Goal: Task Accomplishment & Management: Complete application form

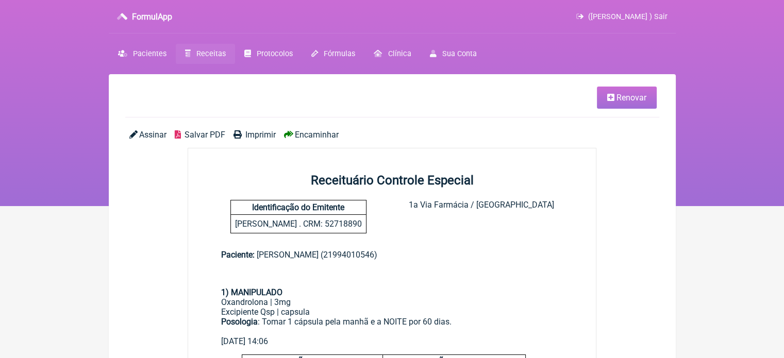
click at [204, 54] on span "Receitas" at bounding box center [210, 53] width 29 height 9
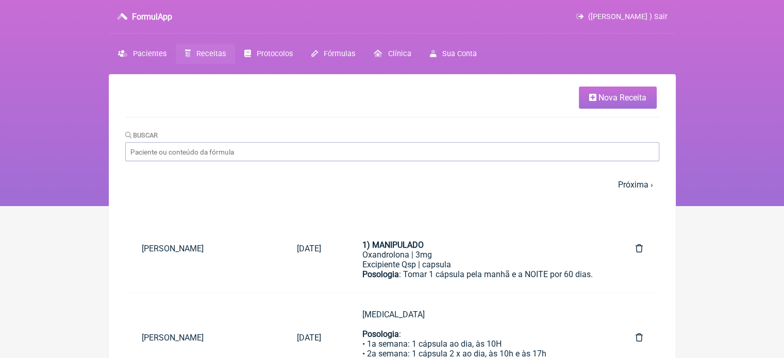
click at [612, 90] on link "Nova Receita" at bounding box center [618, 98] width 78 height 22
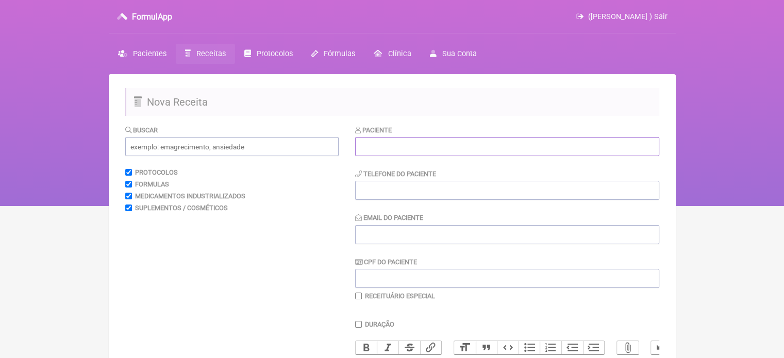
click at [406, 148] on input "text" at bounding box center [507, 146] width 304 height 19
paste input "[PERSON_NAME]"
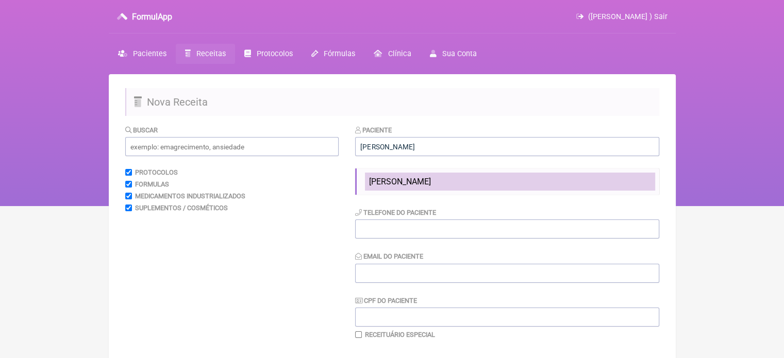
click at [392, 181] on span "[PERSON_NAME]" at bounding box center [400, 182] width 62 height 10
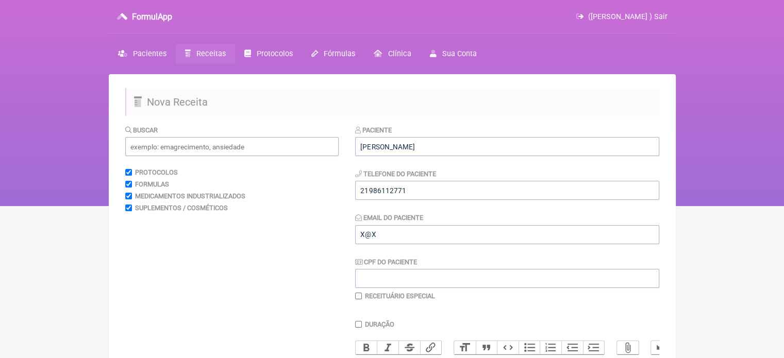
type input "[PERSON_NAME]"
type input "21986112771"
type input "X@X"
click at [224, 148] on input "text" at bounding box center [231, 146] width 213 height 19
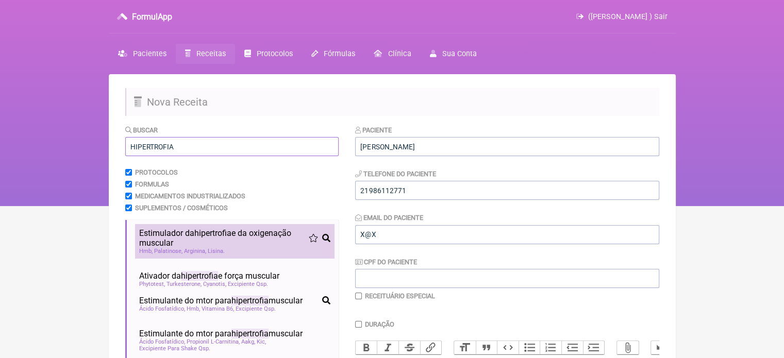
type input "HIPERTROFIA"
drag, startPoint x: 206, startPoint y: 241, endPoint x: 239, endPoint y: 247, distance: 34.1
click at [206, 241] on span "Estimulador da hipertrofia e da oxigenação muscular" at bounding box center [223, 238] width 169 height 20
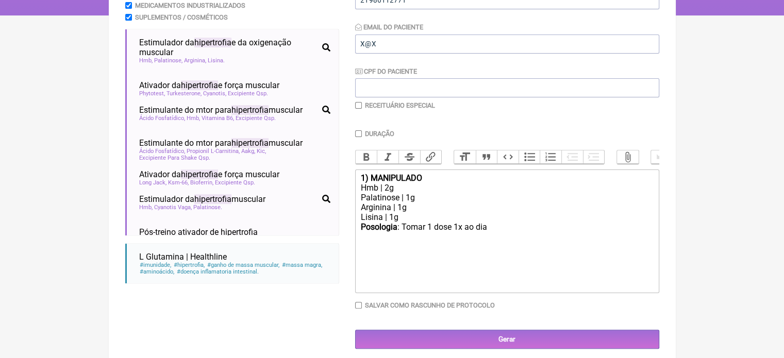
scroll to position [206, 0]
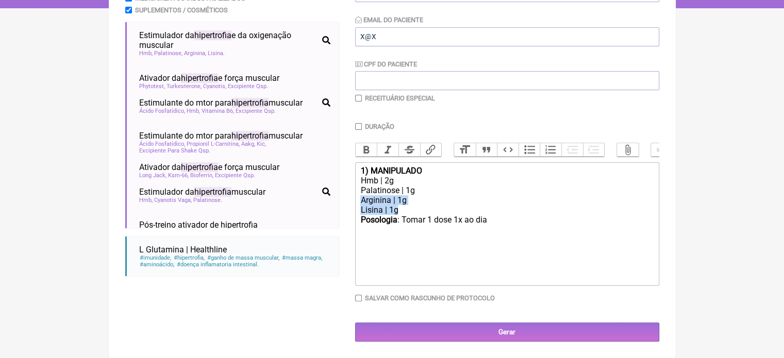
drag, startPoint x: 408, startPoint y: 212, endPoint x: 342, endPoint y: 199, distance: 67.7
click at [342, 199] on form "Buscar HIPERTROFIA Protocolos Formulas Medicamentos Industrializados Suplemento…" at bounding box center [392, 134] width 534 height 415
click at [498, 224] on div "Posologia : Tomar 1 dose 1x ao dia ㅤ" at bounding box center [506, 225] width 293 height 21
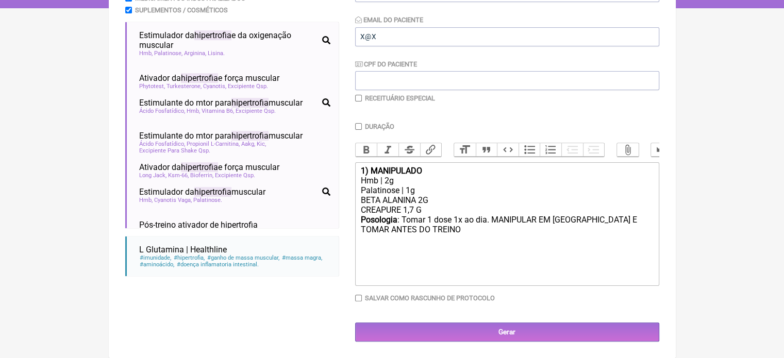
type trix-editor "<div><strong>1) MANIPULADO</strong></div><div>Hmb | 2g</div><div>Palatinose | 1…"
click at [360, 123] on input "Duração" at bounding box center [358, 126] width 7 height 7
checkbox input "true"
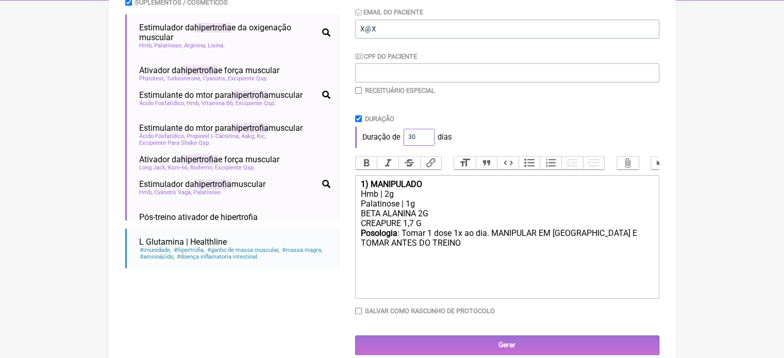
drag, startPoint x: 416, startPoint y: 138, endPoint x: 404, endPoint y: 138, distance: 11.8
click at [404, 138] on input "30" at bounding box center [418, 137] width 31 height 17
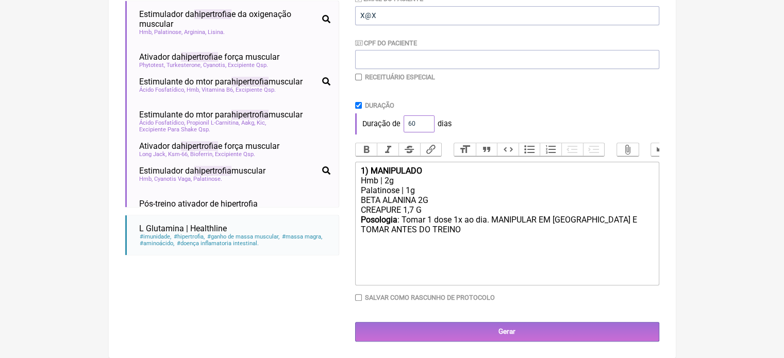
scroll to position [227, 0]
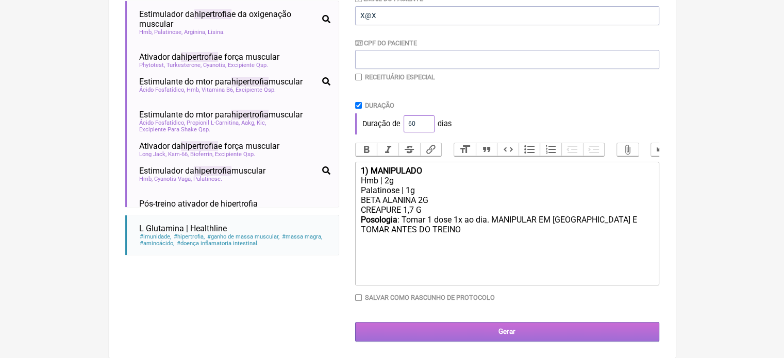
type input "60"
click at [476, 337] on input "Gerar" at bounding box center [507, 331] width 304 height 19
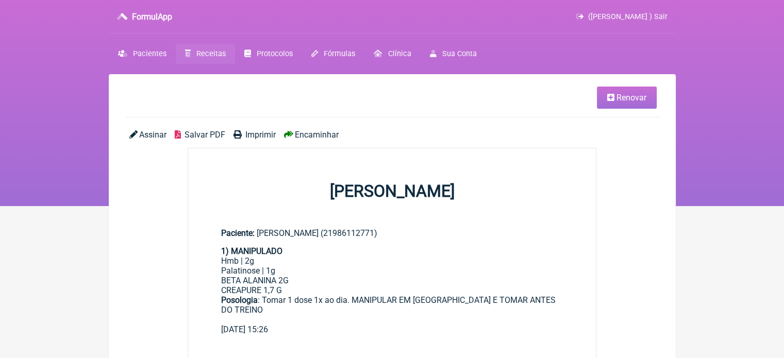
click at [246, 132] on span "Imprimir" at bounding box center [260, 135] width 30 height 10
click at [190, 56] on link "Receitas" at bounding box center [205, 54] width 59 height 20
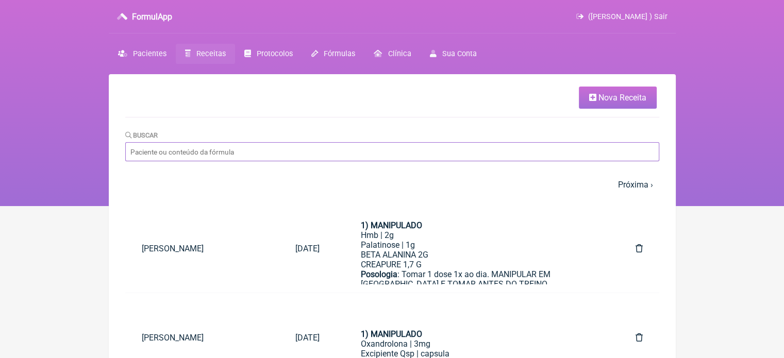
click at [235, 156] on input "Buscar" at bounding box center [392, 151] width 534 height 19
paste input "[PERSON_NAME]"
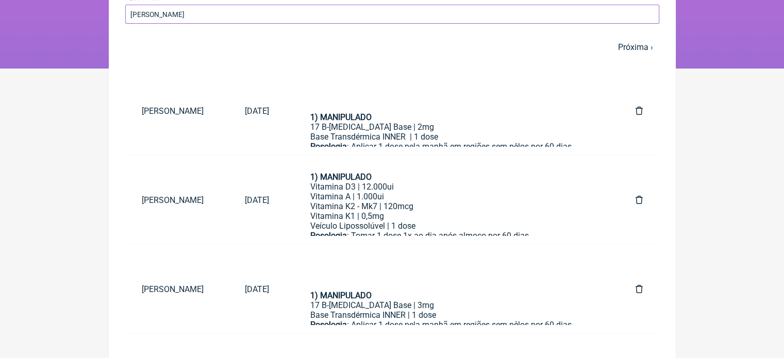
scroll to position [141, 0]
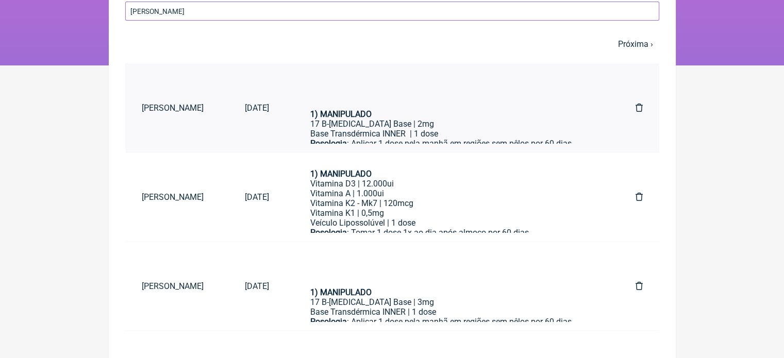
type input "[PERSON_NAME]"
click at [433, 114] on div "1) MANIPULADO" at bounding box center [452, 114] width 284 height 10
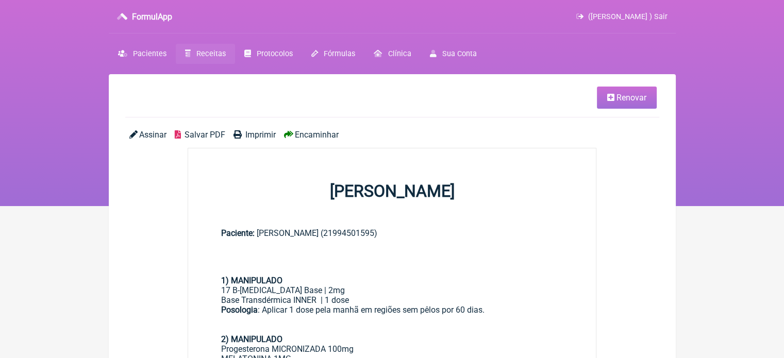
click at [624, 99] on span "Renovar" at bounding box center [631, 98] width 30 height 10
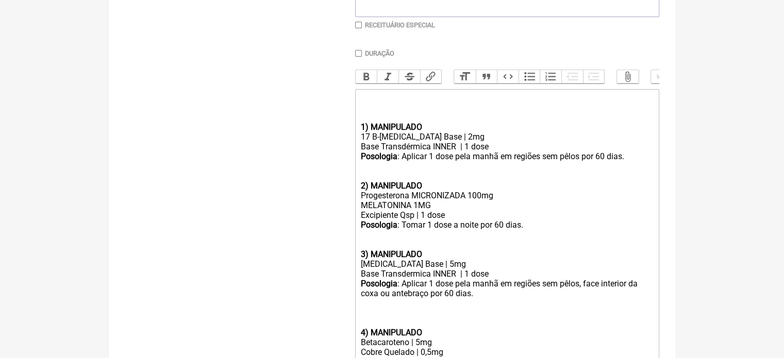
scroll to position [275, 0]
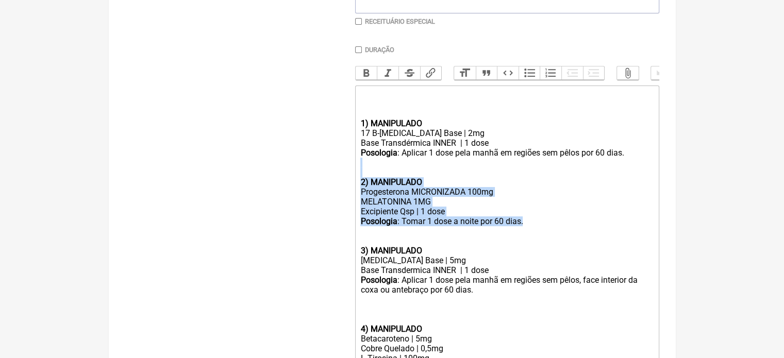
drag, startPoint x: 532, startPoint y: 232, endPoint x: 349, endPoint y: 181, distance: 189.9
click at [349, 181] on form "Buscar Protocolos Formulas Medicamentos Industrializados Suplementos / Cosmétic…" at bounding box center [392, 170] width 534 height 641
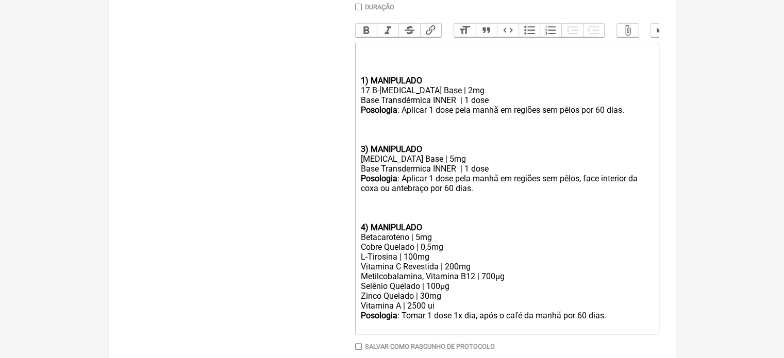
scroll to position [376, 0]
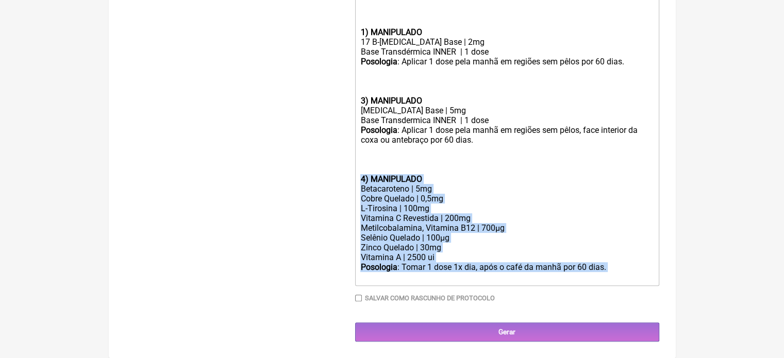
drag, startPoint x: 614, startPoint y: 274, endPoint x: 333, endPoint y: 176, distance: 297.2
click at [333, 176] on form "Buscar Protocolos Formulas Medicamentos Industrializados Suplementos / Cosmétic…" at bounding box center [392, 50] width 534 height 583
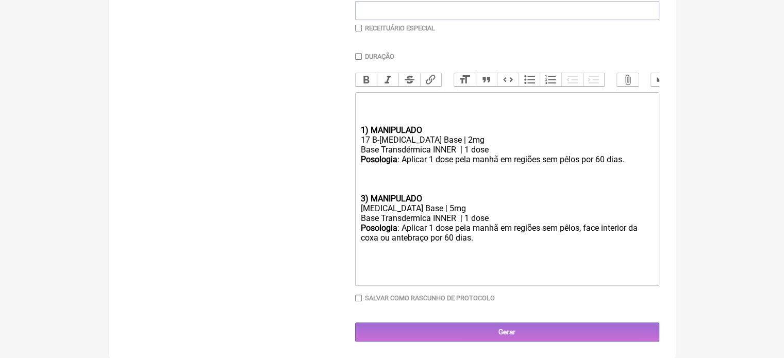
scroll to position [277, 0]
drag, startPoint x: 364, startPoint y: 197, endPoint x: 357, endPoint y: 198, distance: 7.2
click at [357, 198] on trix-editor "1) MANIPULADO 17 B-Estradiol Base | 2mg Base Transdérmica INNER | 1 dose Posolo…" at bounding box center [507, 189] width 304 height 194
type trix-editor "<div><br></div><div><br><br></div><div><strong>1) MANIPULADO</strong></div><div…"
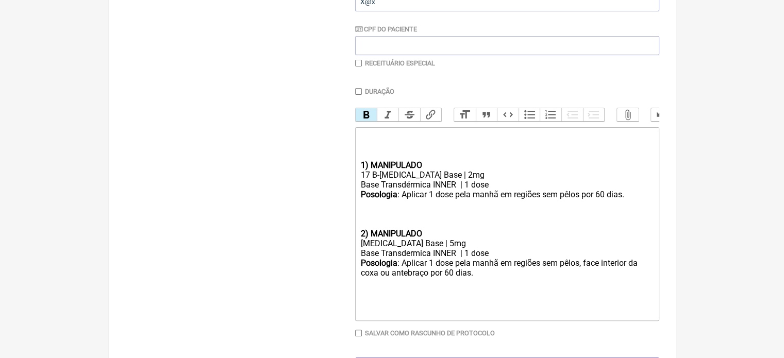
scroll to position [174, 0]
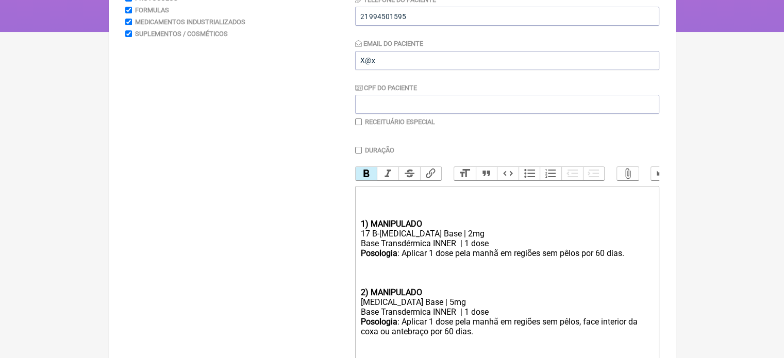
click at [359, 119] on input "checkbox" at bounding box center [358, 121] width 7 height 7
checkbox input "true"
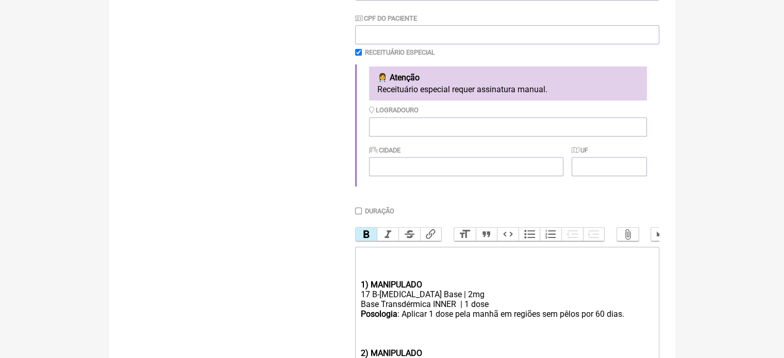
scroll to position [409, 0]
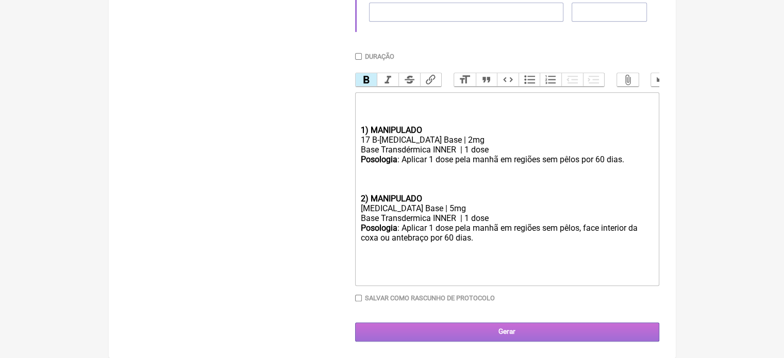
click at [465, 333] on input "Gerar" at bounding box center [507, 332] width 304 height 19
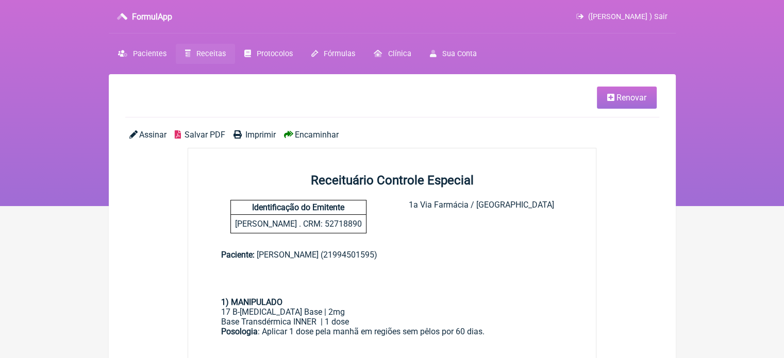
click at [261, 138] on span "Imprimir" at bounding box center [260, 135] width 30 height 10
click at [151, 52] on span "Pacientes" at bounding box center [149, 53] width 33 height 9
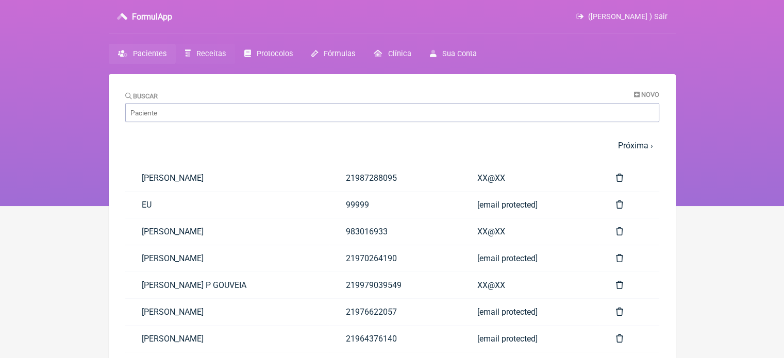
click at [202, 54] on span "Receitas" at bounding box center [210, 53] width 29 height 9
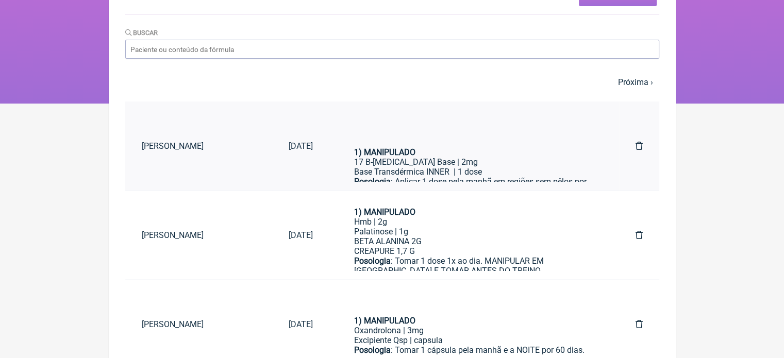
scroll to position [103, 0]
click at [423, 231] on div "Palatinose | 1g" at bounding box center [474, 231] width 240 height 10
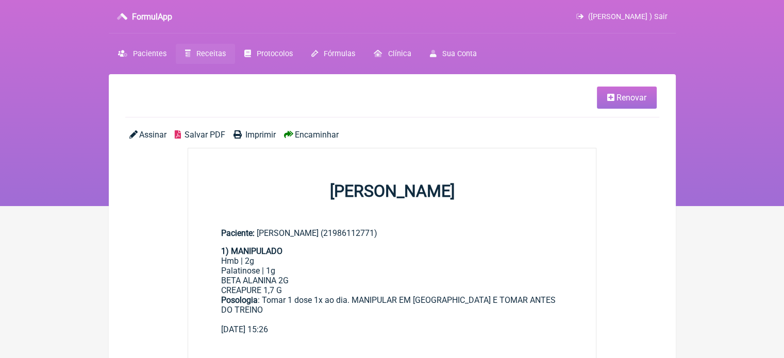
click at [209, 52] on span "Receitas" at bounding box center [210, 53] width 29 height 9
